Goal: Task Accomplishment & Management: Manage account settings

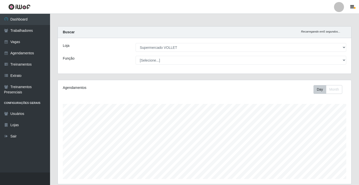
select select "72"
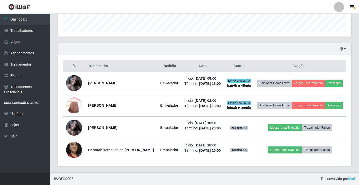
scroll to position [104, 294]
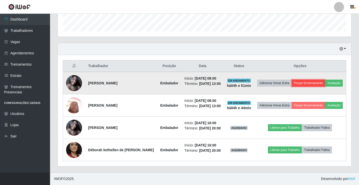
click at [316, 80] on button "Forçar Encerramento" at bounding box center [309, 83] width 34 height 7
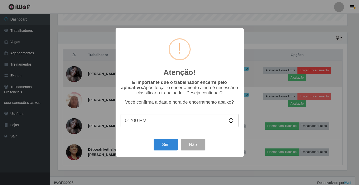
scroll to position [104, 291]
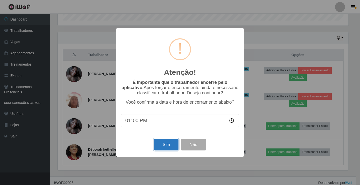
click at [171, 143] on button "Sim" at bounding box center [166, 145] width 24 height 12
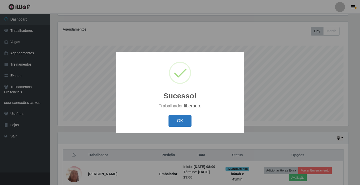
click at [181, 120] on button "OK" at bounding box center [180, 121] width 23 height 12
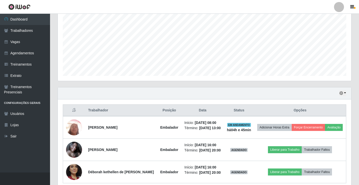
scroll to position [108, 0]
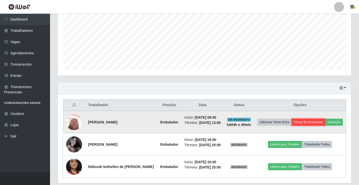
click at [319, 119] on button "Forçar Encerramento" at bounding box center [309, 122] width 34 height 7
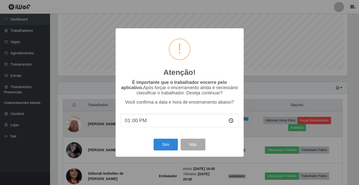
scroll to position [104, 291]
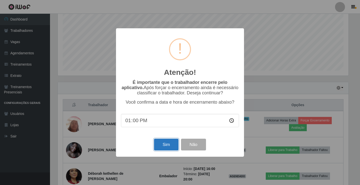
click at [159, 142] on button "Sim" at bounding box center [166, 145] width 24 height 12
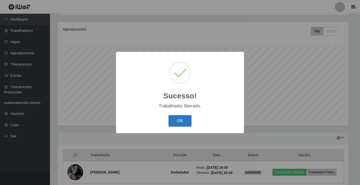
click at [176, 123] on button "OK" at bounding box center [180, 121] width 23 height 12
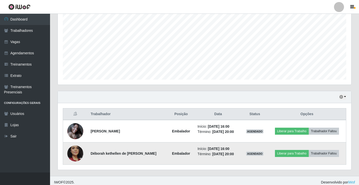
scroll to position [103, 0]
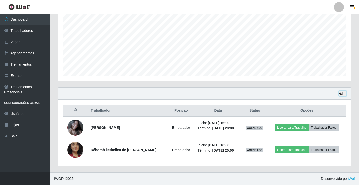
click at [342, 95] on icon "button" at bounding box center [342, 94] width 4 height 4
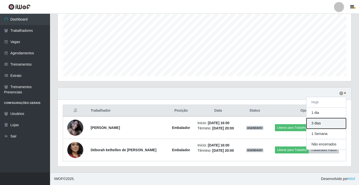
click at [322, 125] on button "3 dias" at bounding box center [327, 123] width 40 height 11
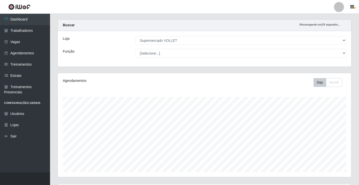
scroll to position [0, 0]
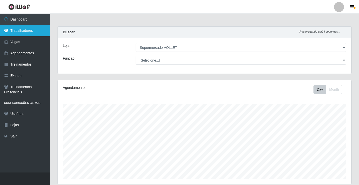
click at [30, 31] on link "Trabalhadores" at bounding box center [25, 30] width 50 height 11
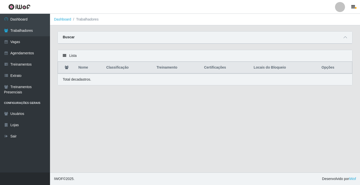
click at [232, 44] on div "Buscar Nome Confirmar" at bounding box center [205, 37] width 295 height 13
click at [230, 43] on div "Buscar" at bounding box center [205, 38] width 295 height 12
click at [222, 39] on div "Buscar" at bounding box center [205, 38] width 295 height 12
click at [74, 59] on div "Lista" at bounding box center [205, 56] width 295 height 12
drag, startPoint x: 73, startPoint y: 55, endPoint x: 72, endPoint y: 60, distance: 4.3
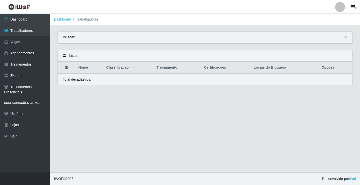
click at [72, 60] on div "Lista" at bounding box center [205, 56] width 295 height 12
click at [66, 58] on div "Lista" at bounding box center [205, 56] width 295 height 12
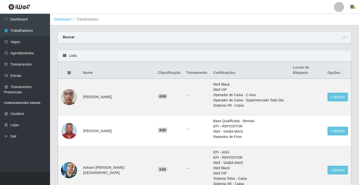
click at [64, 55] on icon at bounding box center [65, 56] width 4 height 4
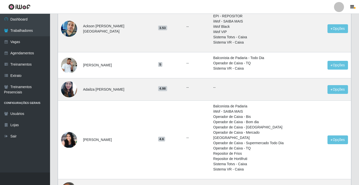
scroll to position [150, 0]
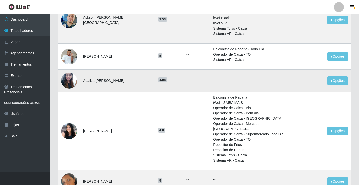
click at [69, 78] on img at bounding box center [69, 80] width 16 height 21
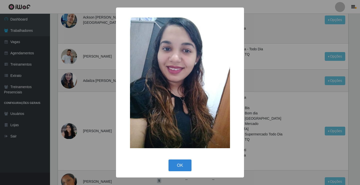
click at [84, 103] on div "× OK Cancel" at bounding box center [180, 92] width 360 height 185
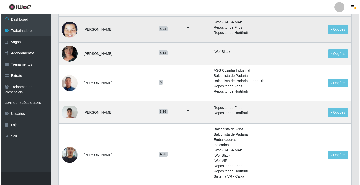
scroll to position [350, 0]
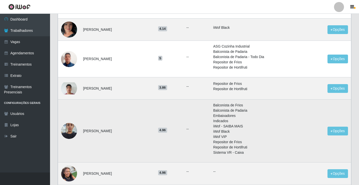
click at [71, 120] on img at bounding box center [69, 130] width 16 height 21
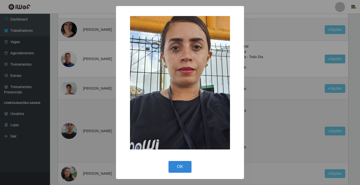
click at [71, 119] on div "× OK Cancel" at bounding box center [180, 92] width 360 height 185
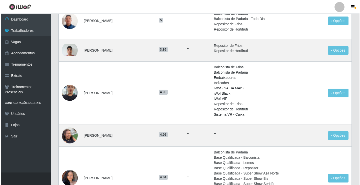
scroll to position [400, 0]
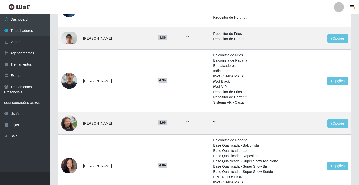
click at [71, 119] on img at bounding box center [69, 123] width 16 height 21
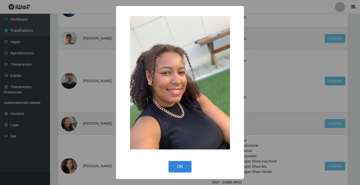
click at [71, 119] on div "× OK Cancel" at bounding box center [180, 92] width 360 height 185
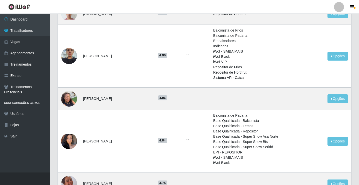
scroll to position [459, 0]
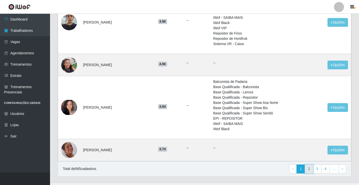
click at [310, 164] on link "2" at bounding box center [309, 168] width 9 height 9
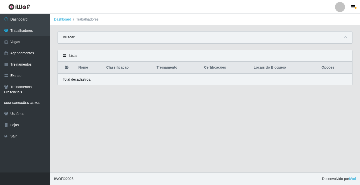
click at [329, 58] on div "Lista" at bounding box center [205, 56] width 295 height 12
click at [66, 55] on icon at bounding box center [65, 56] width 4 height 4
click at [71, 55] on div "Lista" at bounding box center [205, 56] width 295 height 12
click at [65, 56] on icon at bounding box center [65, 56] width 4 height 4
click at [64, 56] on icon at bounding box center [65, 56] width 4 height 4
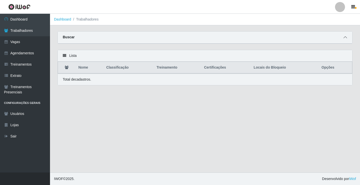
click at [347, 38] on icon at bounding box center [346, 38] width 4 height 4
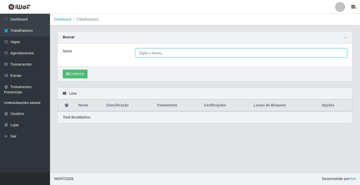
click at [155, 53] on input "Nome" at bounding box center [242, 53] width 212 height 9
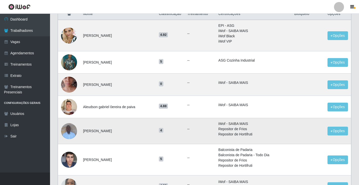
scroll to position [125, 0]
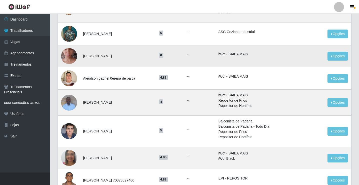
type input "anton"
click at [66, 63] on img at bounding box center [69, 56] width 16 height 36
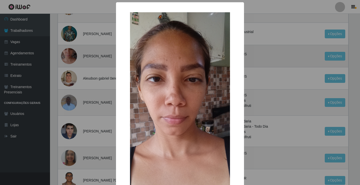
click at [66, 63] on div "× OK Cancel" at bounding box center [180, 92] width 360 height 185
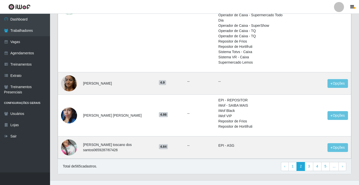
scroll to position [474, 0]
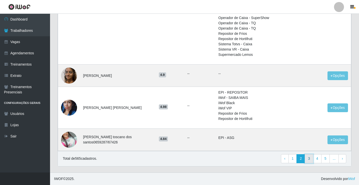
click at [310, 159] on link "3" at bounding box center [309, 158] width 9 height 9
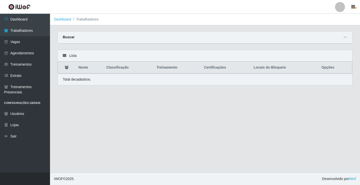
click at [343, 41] on div "Buscar" at bounding box center [205, 38] width 295 height 12
click at [65, 55] on icon at bounding box center [65, 56] width 4 height 4
click at [29, 33] on link "Trabalhadores" at bounding box center [25, 30] width 50 height 11
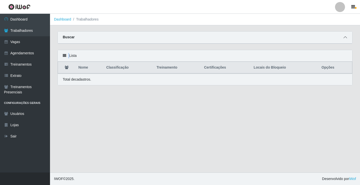
click at [344, 37] on icon at bounding box center [346, 38] width 4 height 4
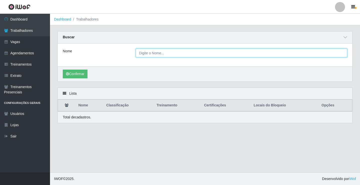
click at [149, 57] on input "Nome" at bounding box center [242, 53] width 212 height 9
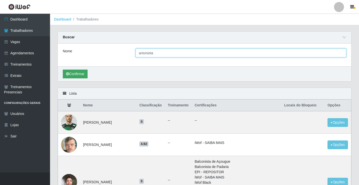
type input "antonieta"
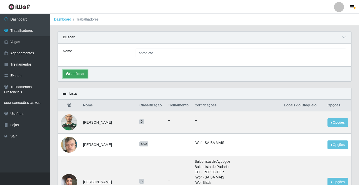
click at [76, 75] on button "Confirmar" at bounding box center [75, 74] width 25 height 9
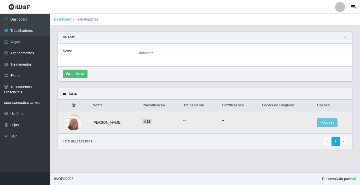
click at [72, 122] on img at bounding box center [74, 123] width 16 height 22
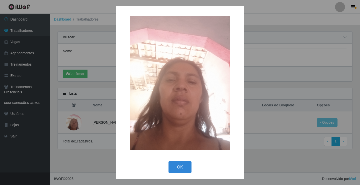
click at [72, 122] on div "× OK Cancel" at bounding box center [180, 92] width 360 height 185
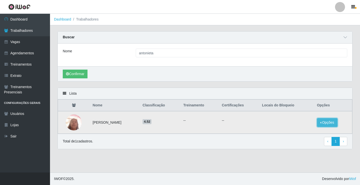
click at [335, 123] on button "Opções" at bounding box center [327, 122] width 21 height 9
click at [306, 126] on button "Bloquear - Loja" at bounding box center [296, 127] width 40 height 10
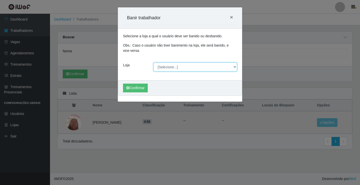
click at [167, 65] on select "[Selecione...] Supermercado VOLLET" at bounding box center [196, 67] width 84 height 9
select select "72"
click at [154, 63] on select "[Selecione...] Supermercado VOLLET" at bounding box center [196, 67] width 84 height 9
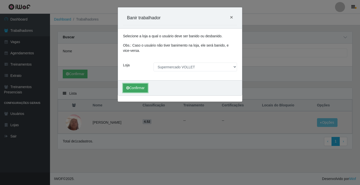
click at [132, 88] on button "Confirmar" at bounding box center [135, 88] width 25 height 9
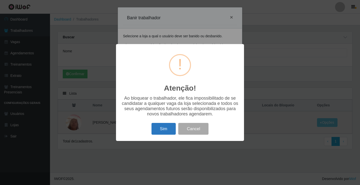
click at [164, 131] on button "Sim" at bounding box center [164, 129] width 24 height 12
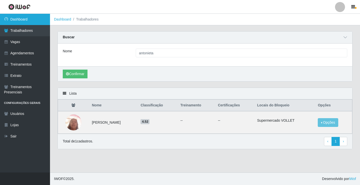
click at [38, 24] on link "Dashboard" at bounding box center [25, 19] width 50 height 11
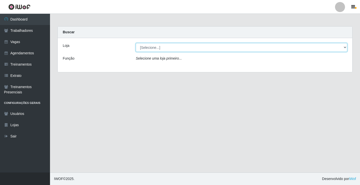
click at [159, 50] on select "[Selecione...] Supermercado VOLLET" at bounding box center [242, 47] width 212 height 9
select select "72"
click at [136, 43] on select "[Selecione...] Supermercado VOLLET" at bounding box center [242, 47] width 212 height 9
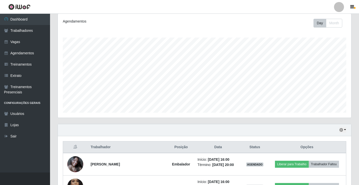
scroll to position [75, 0]
